Goal: Task Accomplishment & Management: Manage account settings

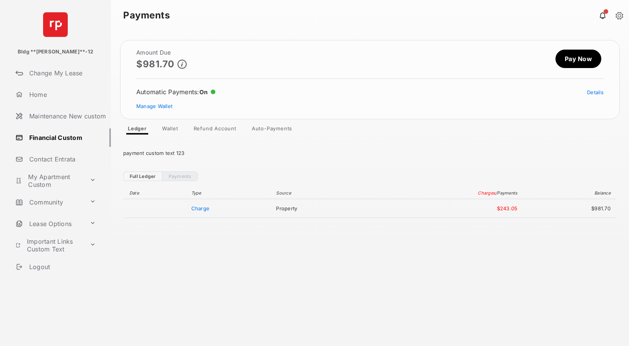
click at [216, 127] on link "Refund Account" at bounding box center [214, 129] width 55 height 9
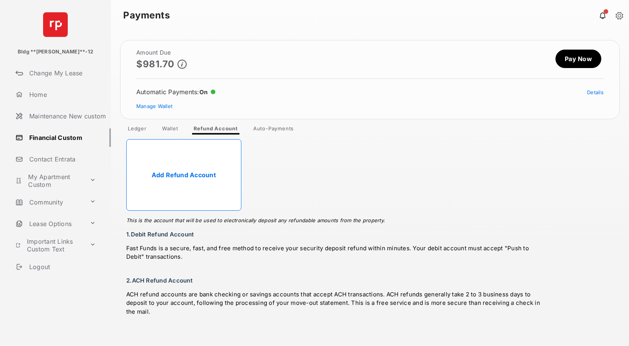
click at [196, 171] on link "Add Refund Account" at bounding box center [183, 175] width 115 height 72
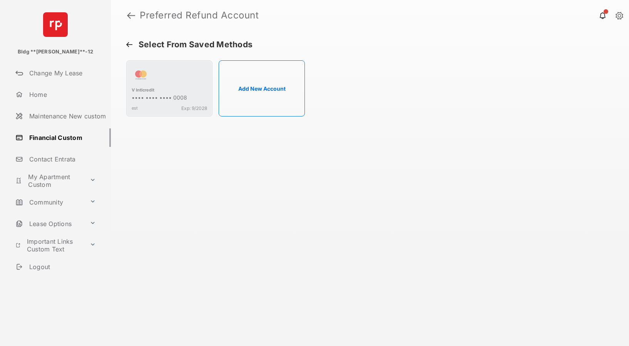
click at [260, 93] on button "Add New Account" at bounding box center [262, 88] width 86 height 56
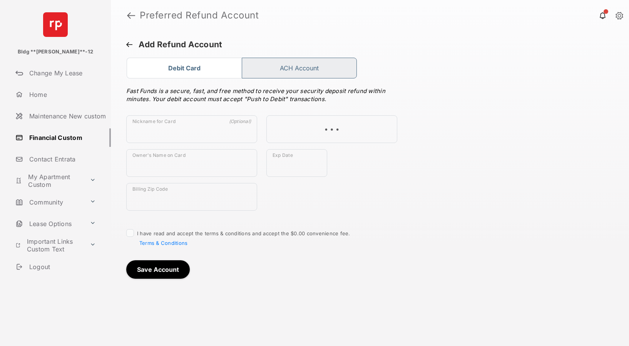
click at [324, 71] on button "ACH Account" at bounding box center [299, 68] width 115 height 21
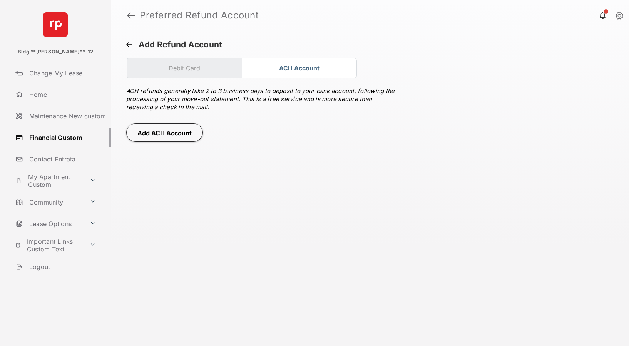
click at [163, 135] on button "Add ACH Account" at bounding box center [164, 133] width 77 height 18
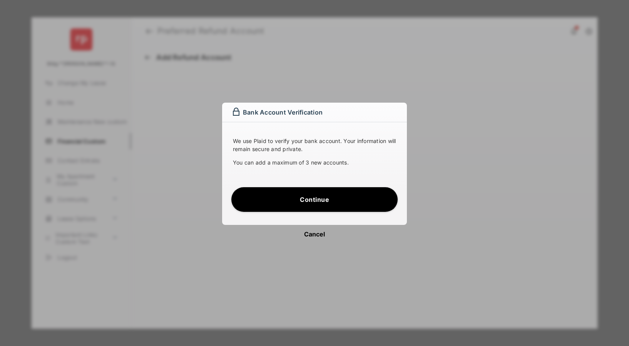
click at [324, 195] on button "Continue" at bounding box center [314, 199] width 166 height 25
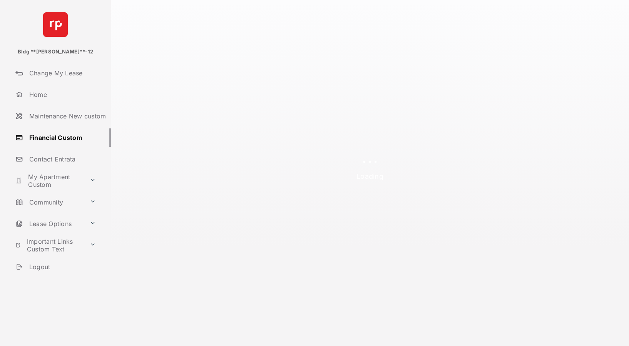
select select "**"
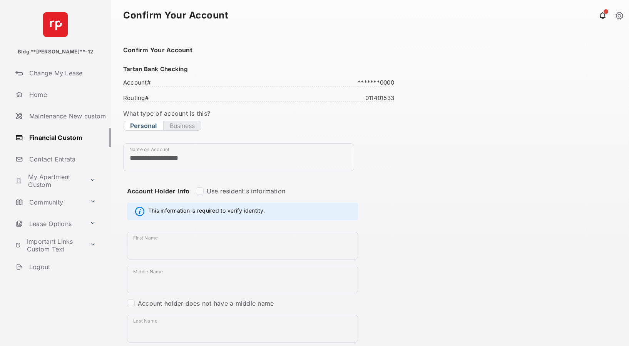
click at [432, 154] on section "**********" at bounding box center [369, 340] width 493 height 589
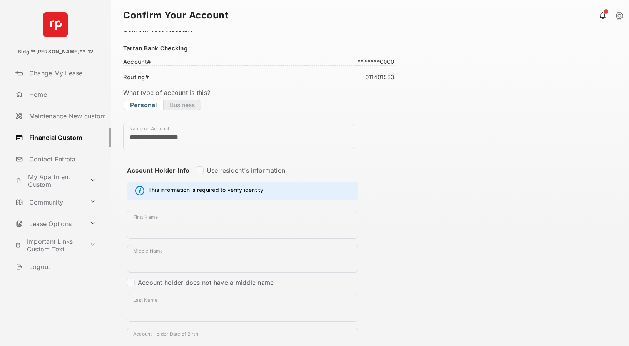
scroll to position [149, 0]
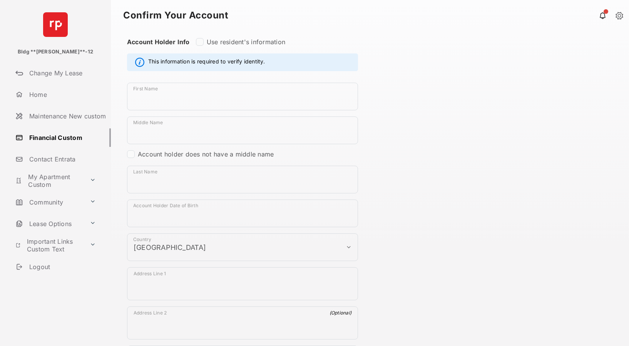
click at [221, 44] on label "Use resident's information" at bounding box center [246, 42] width 79 height 8
type input "******"
type input "**********"
select select "**"
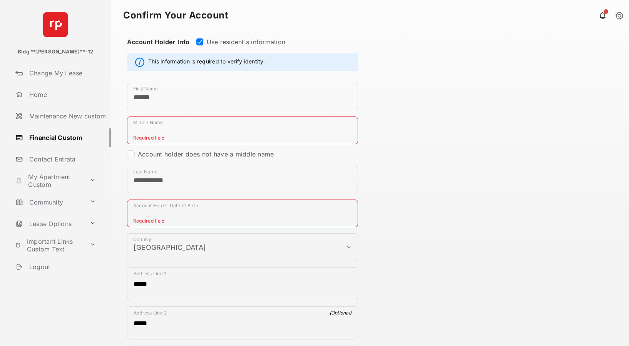
click at [173, 131] on input "Middle Name" at bounding box center [242, 131] width 231 height 28
click at [176, 156] on label "Account holder does not have a middle name" at bounding box center [206, 155] width 136 height 8
click at [170, 212] on input "Account Holder Date of Birth" at bounding box center [242, 214] width 231 height 28
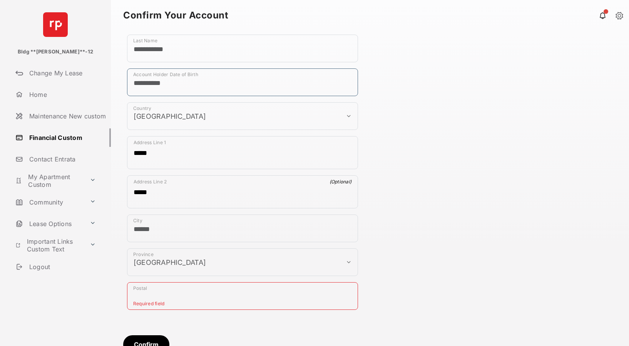
scroll to position [288, 0]
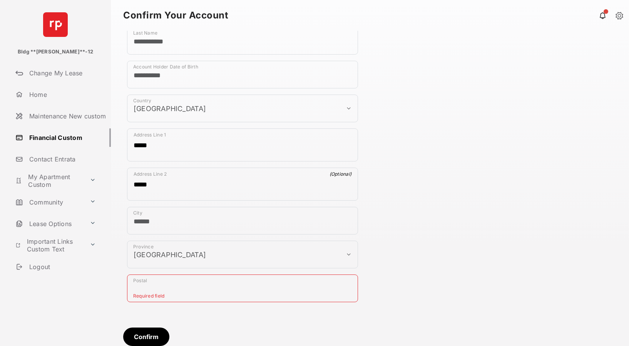
type input "**********"
click at [174, 289] on input "Postal" at bounding box center [242, 289] width 231 height 28
type input "******"
click at [147, 336] on button "Confirm" at bounding box center [146, 337] width 46 height 18
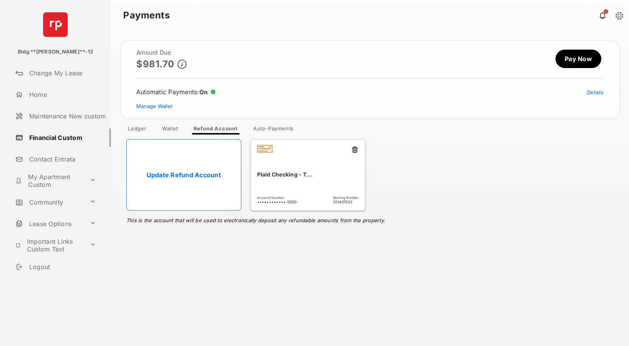
click at [393, 180] on ul "Update Refund Account This is the account that will be used to electronically d…" at bounding box center [370, 175] width 497 height 81
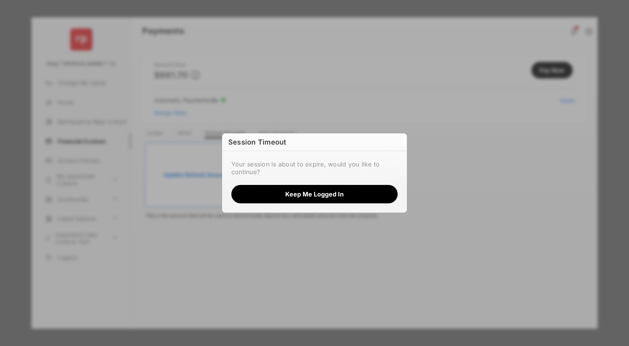
click at [315, 196] on button "Keep me logged in" at bounding box center [314, 194] width 166 height 18
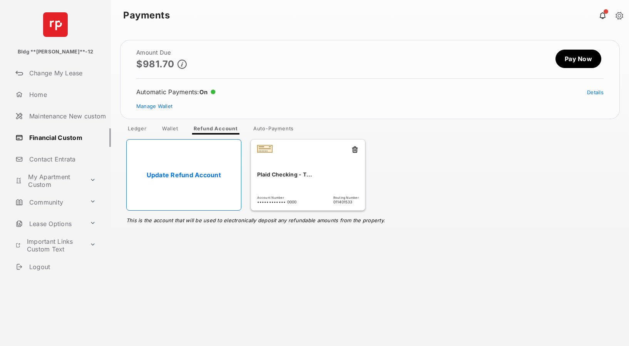
click at [191, 176] on link "Update Refund Account" at bounding box center [183, 175] width 115 height 72
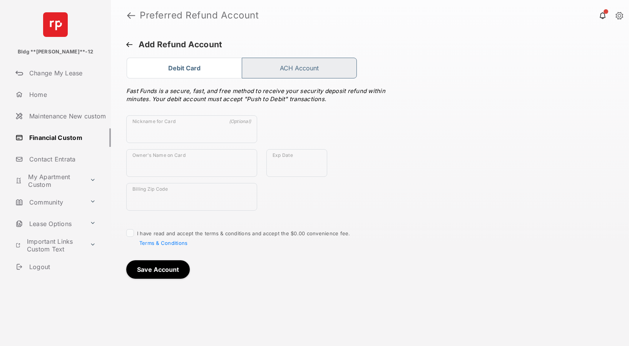
click at [295, 70] on button "ACH Account" at bounding box center [299, 68] width 115 height 21
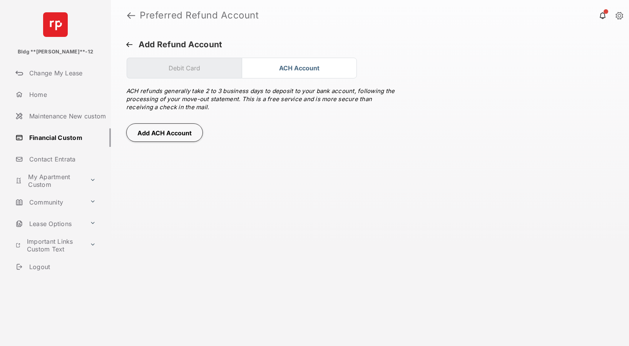
click at [135, 17] on h1 "Preferred Refund Account" at bounding box center [376, 15] width 482 height 9
click at [132, 20] on link at bounding box center [131, 15] width 8 height 18
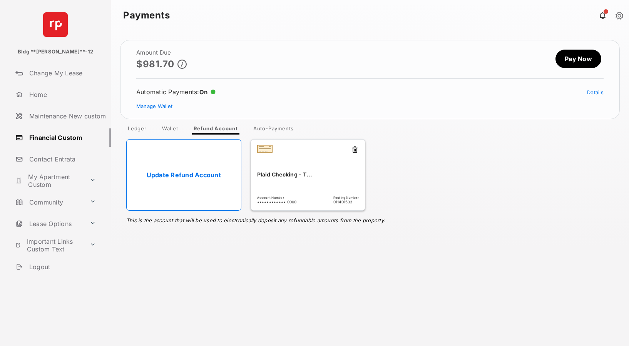
click at [359, 183] on div "Plaid Checking - T... Account Number •••••••••••• 0000 Routing Number [US_BANK_…" at bounding box center [308, 175] width 115 height 72
click at [296, 182] on div "Plaid Checking - T... Account Number •••••••••••• 0000 Routing Number [US_BANK_…" at bounding box center [308, 175] width 115 height 72
click at [297, 172] on div "Plaid Checking - T..." at bounding box center [308, 174] width 102 height 13
click at [286, 172] on div "Plaid Checking - T..." at bounding box center [308, 174] width 102 height 13
click at [287, 173] on div "Plaid Checking - T..." at bounding box center [308, 174] width 102 height 13
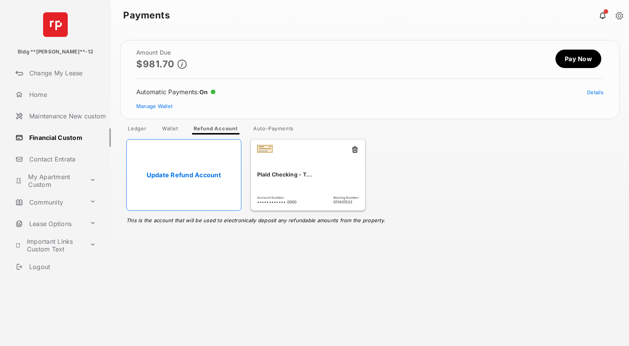
click at [170, 130] on link "Wallet" at bounding box center [170, 129] width 28 height 9
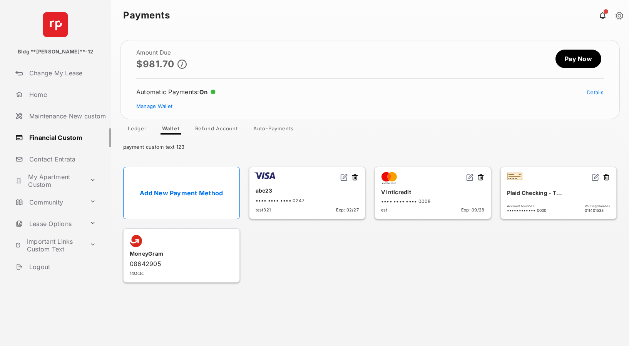
click at [594, 177] on img at bounding box center [596, 178] width 8 height 8
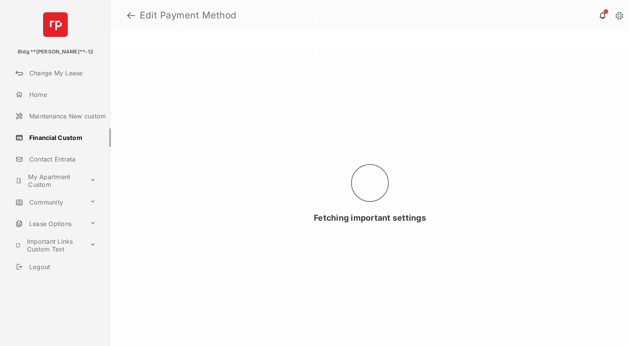
select select "**"
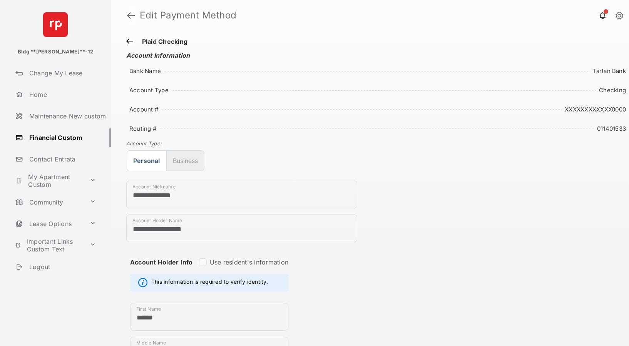
click at [129, 14] on link at bounding box center [131, 15] width 8 height 18
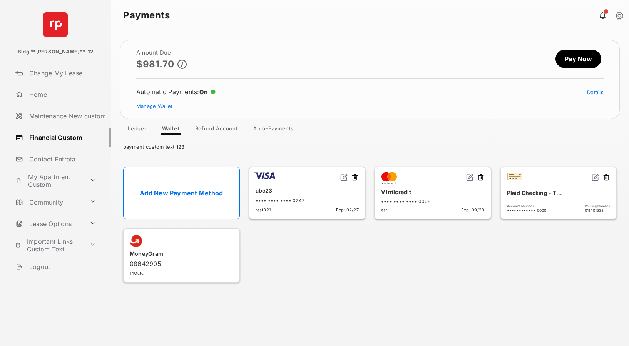
click at [207, 130] on link "Refund Account" at bounding box center [216, 129] width 55 height 9
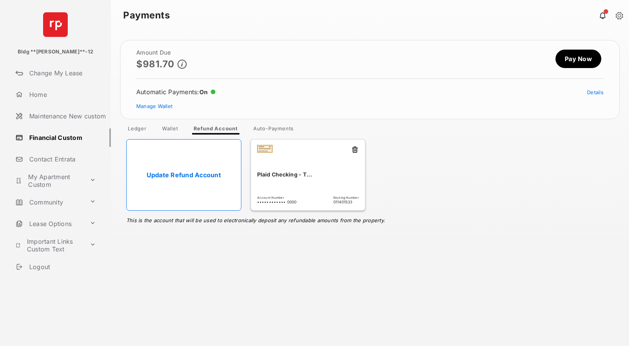
click at [294, 178] on div "Plaid Checking - T..." at bounding box center [308, 174] width 102 height 13
click at [179, 179] on link "Update Refund Account" at bounding box center [183, 175] width 115 height 72
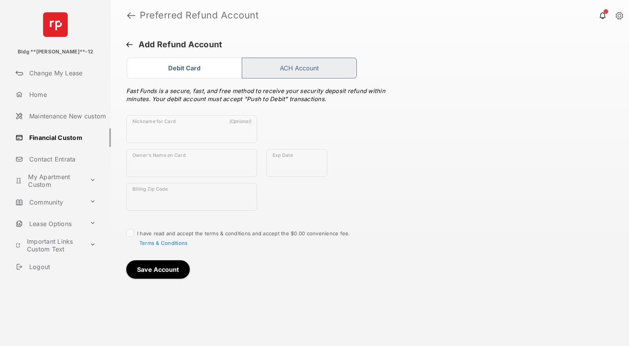
click at [300, 67] on button "ACH Account" at bounding box center [299, 68] width 115 height 21
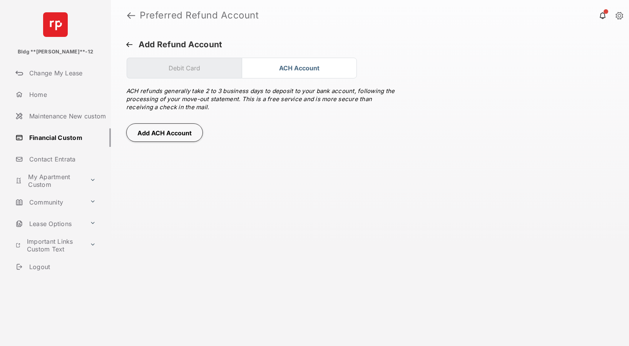
click at [126, 17] on header "Preferred Refund Account" at bounding box center [370, 15] width 518 height 31
click at [127, 16] on link at bounding box center [131, 15] width 8 height 18
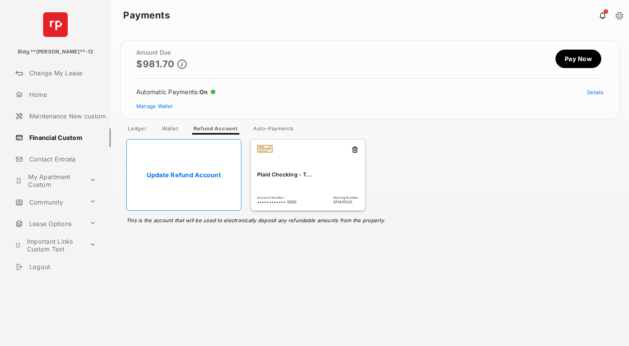
click at [167, 127] on link "Wallet" at bounding box center [170, 129] width 28 height 9
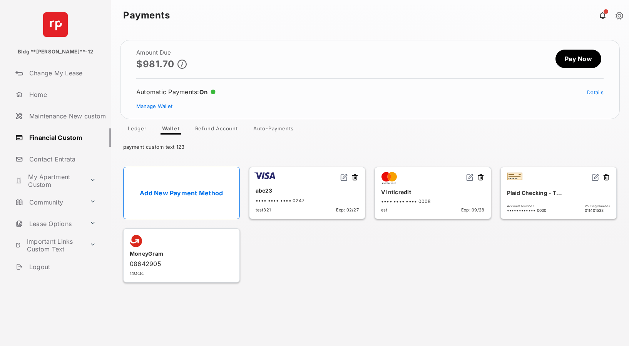
click at [595, 176] on img at bounding box center [596, 178] width 8 height 8
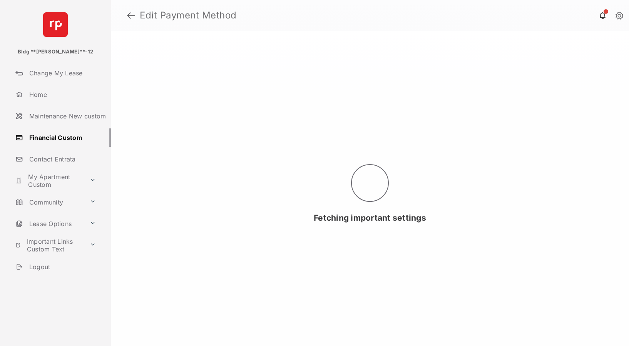
select select "**"
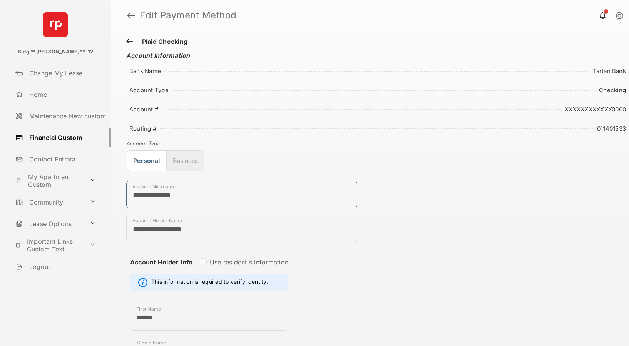
click at [203, 198] on input "**********" at bounding box center [241, 195] width 231 height 28
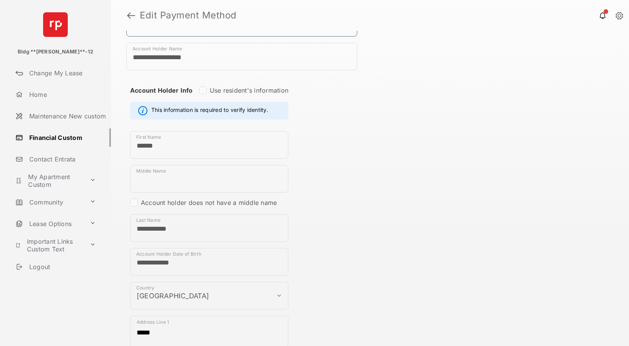
scroll to position [133, 0]
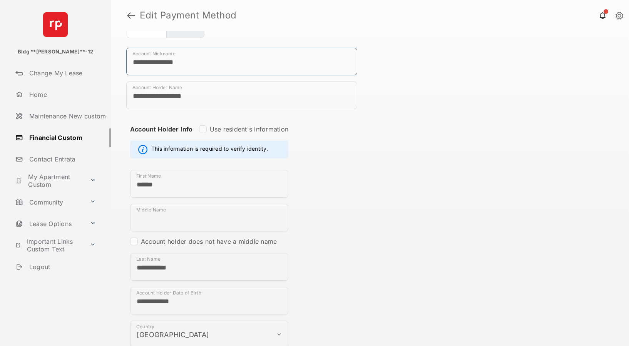
type input "**********"
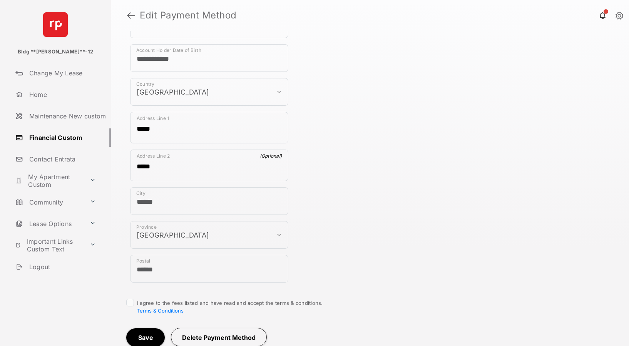
scroll to position [379, 0]
click at [143, 336] on button "Save" at bounding box center [145, 337] width 38 height 18
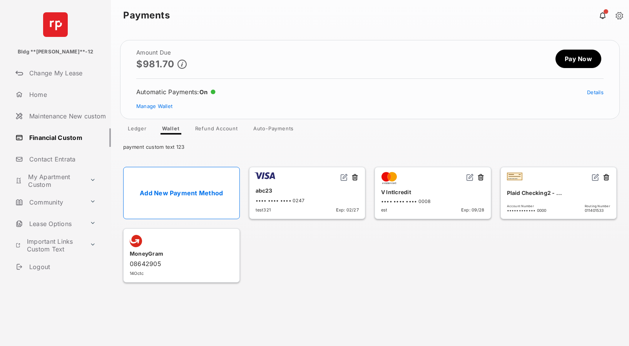
click at [220, 126] on link "Refund Account" at bounding box center [216, 129] width 55 height 9
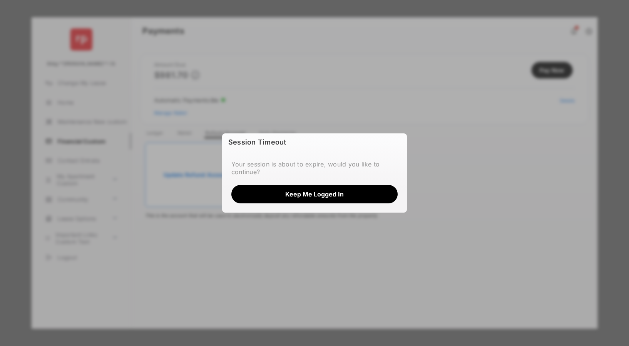
click at [318, 198] on button "Keep me logged in" at bounding box center [314, 194] width 166 height 18
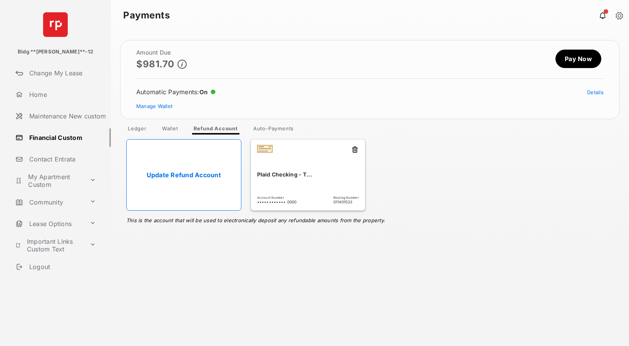
click at [200, 176] on link "Update Refund Account" at bounding box center [183, 175] width 115 height 72
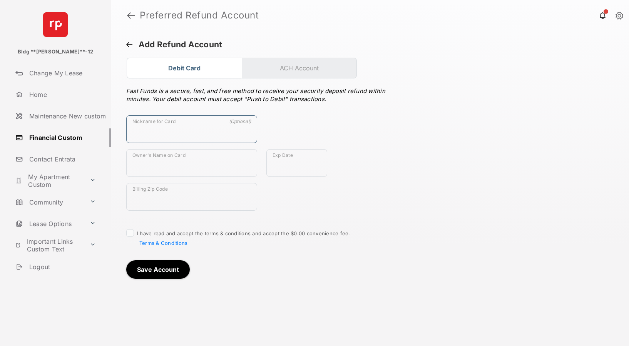
click at [165, 128] on input "Nickname for Card" at bounding box center [191, 129] width 131 height 28
drag, startPoint x: 332, startPoint y: 100, endPoint x: 297, endPoint y: 97, distance: 34.8
click at [297, 97] on div "Fast Funds is a secure, fast, and free method to receive your security deposit …" at bounding box center [261, 97] width 271 height 24
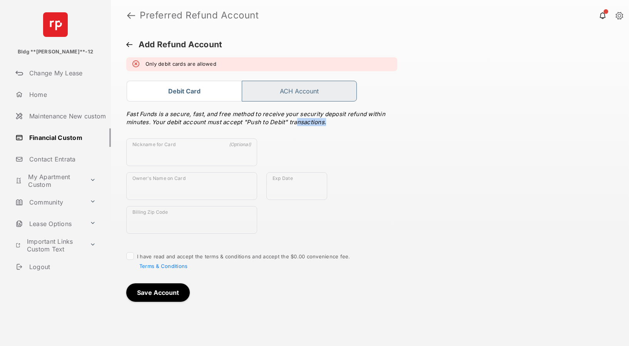
click at [285, 92] on button "ACH Account" at bounding box center [299, 91] width 115 height 21
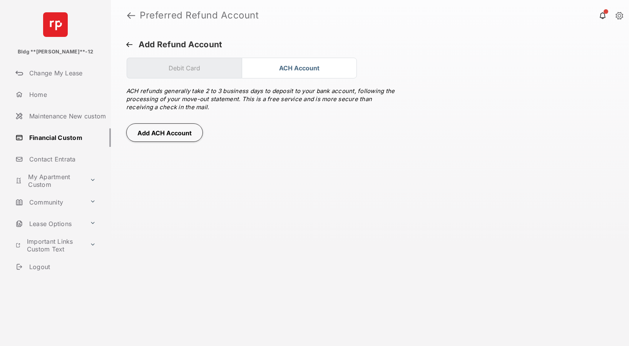
click at [153, 138] on button "Add ACH Account" at bounding box center [164, 133] width 77 height 18
